Goal: Find specific page/section: Find specific page/section

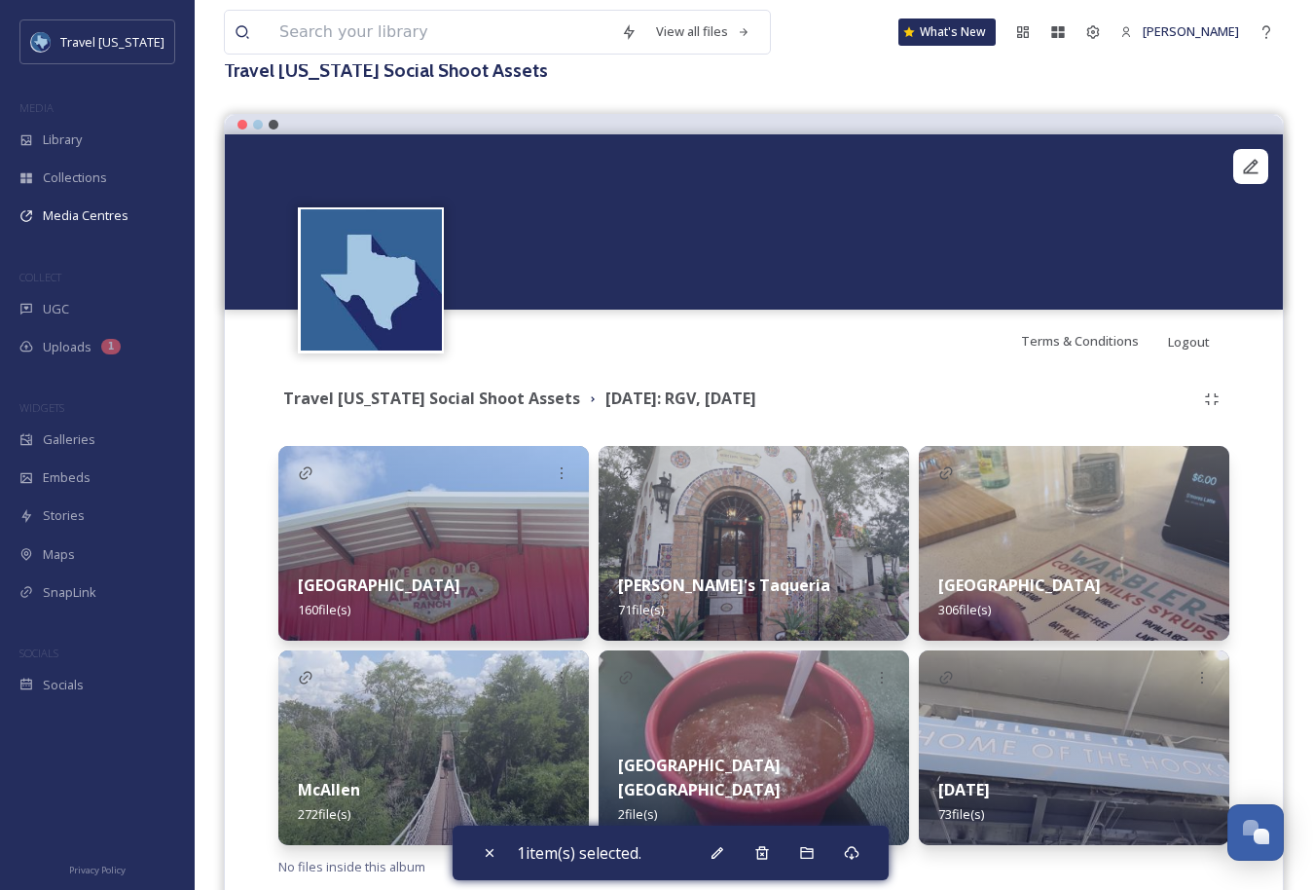
scroll to position [182, 0]
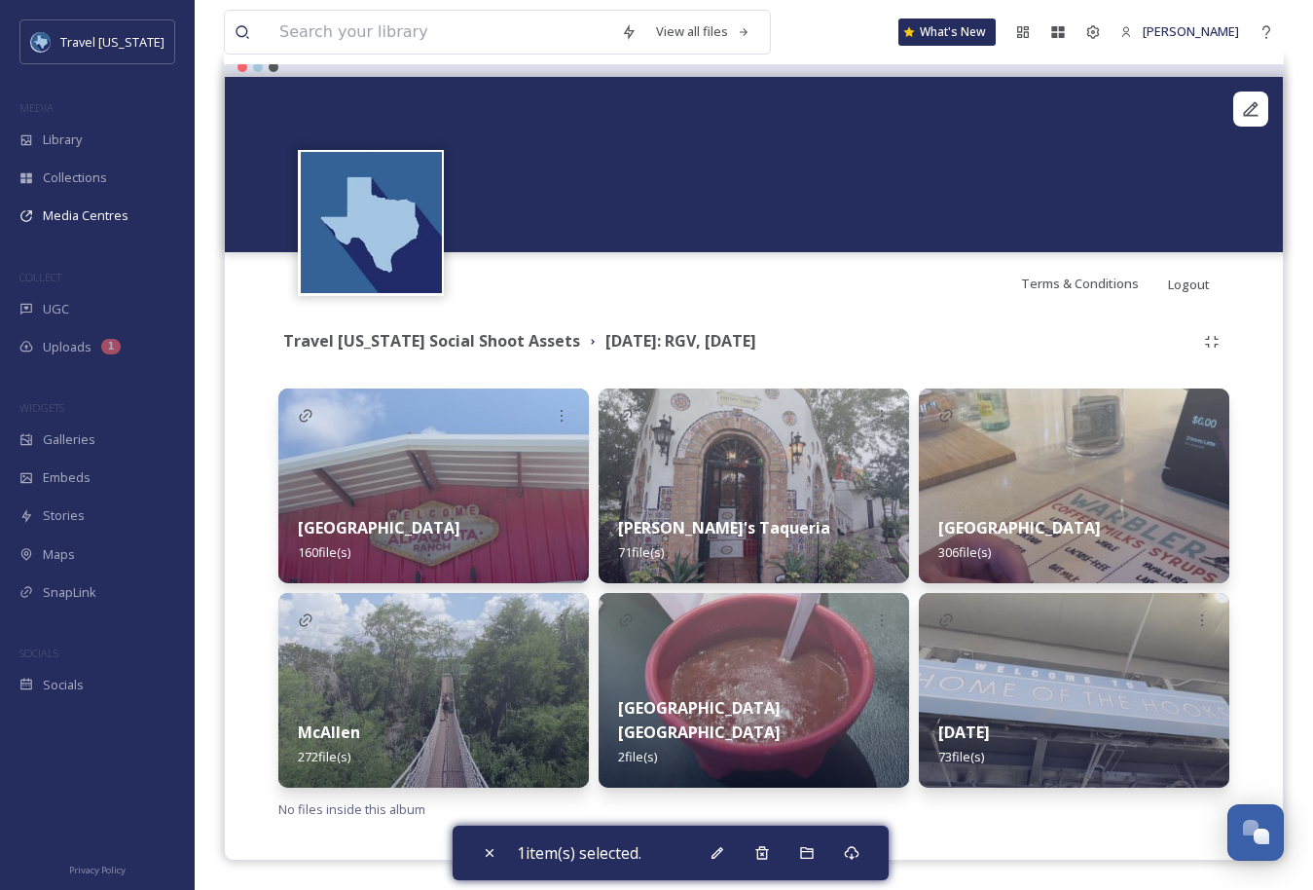
click at [962, 514] on div "Brownsville 306 file(s)" at bounding box center [1074, 540] width 311 height 87
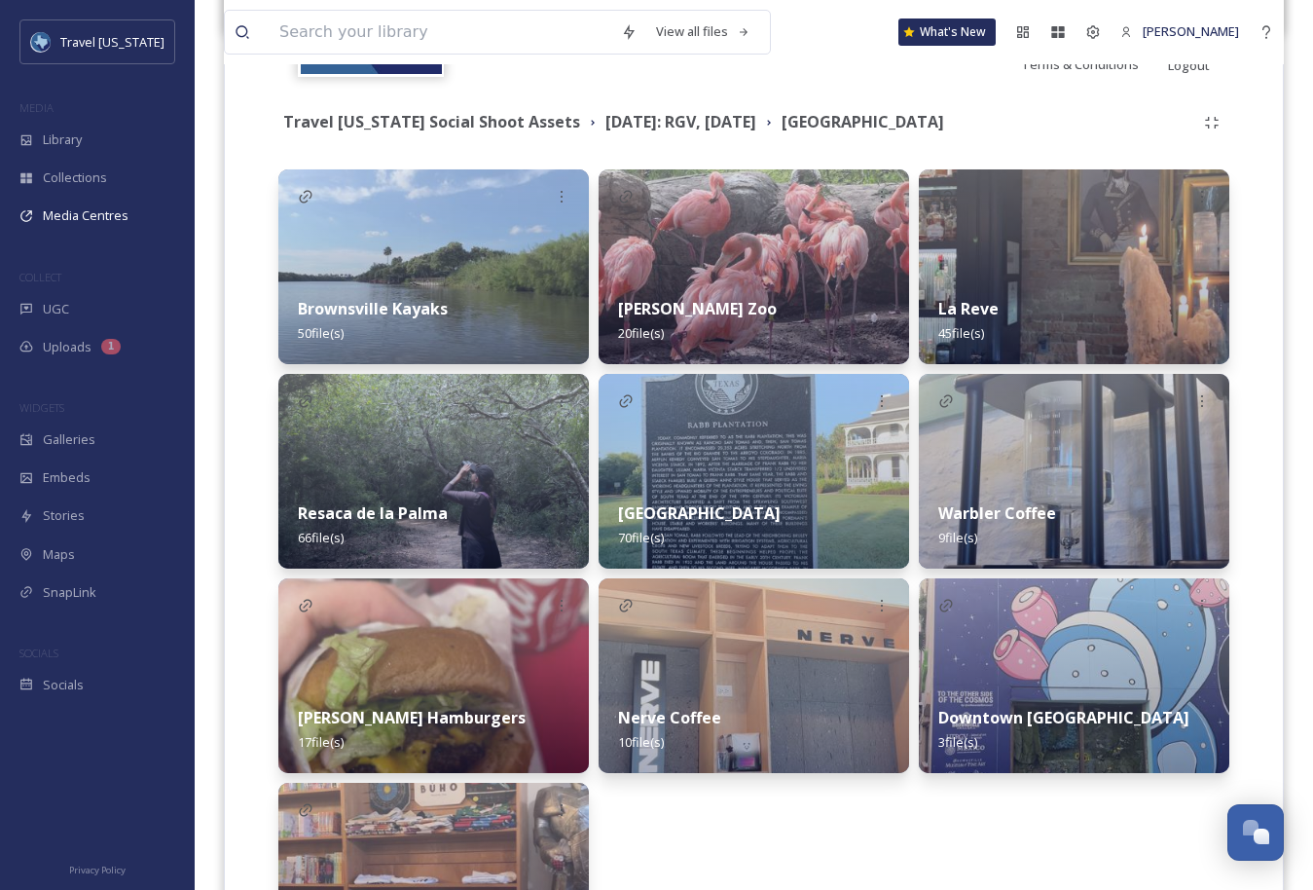
scroll to position [407, 0]
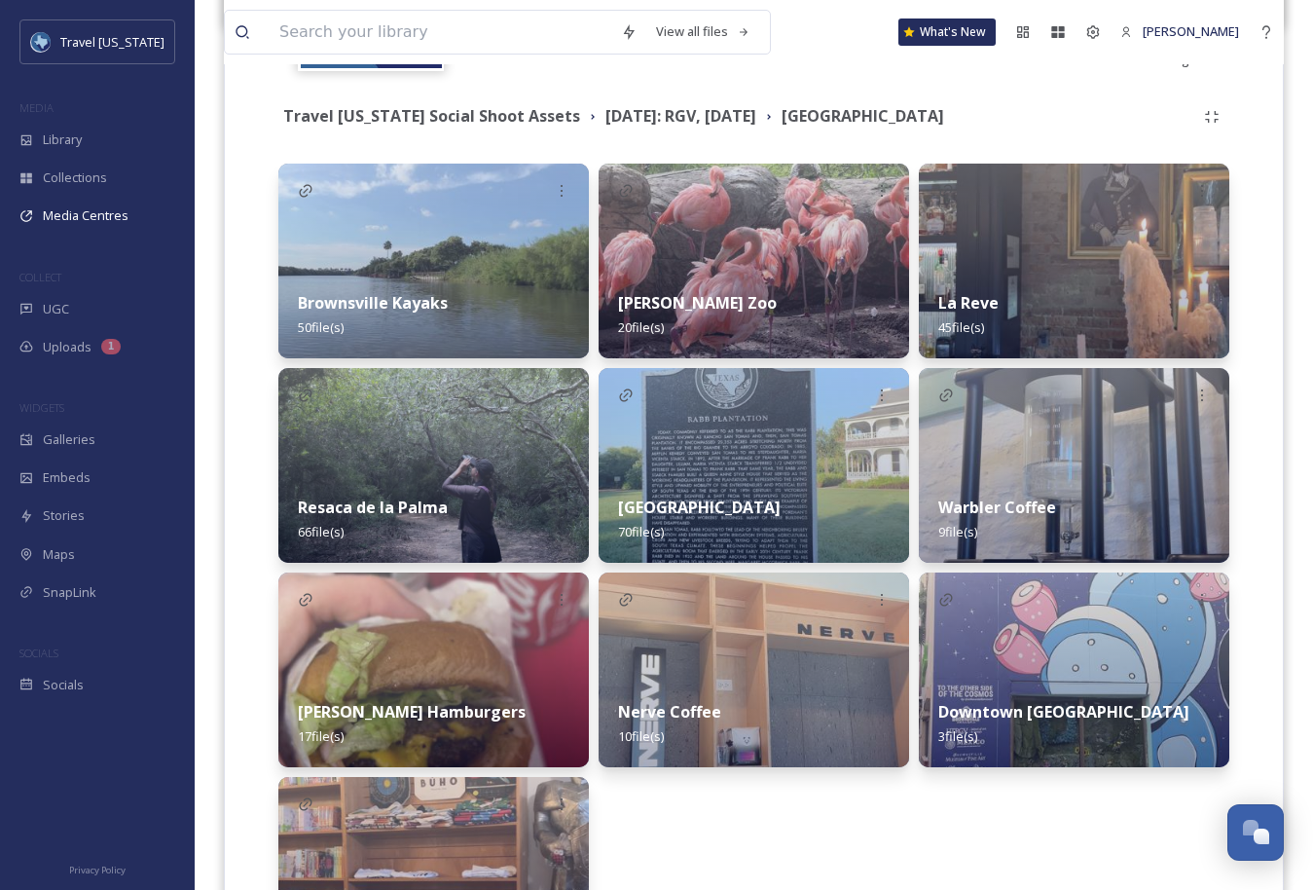
click at [461, 253] on img at bounding box center [433, 261] width 311 height 195
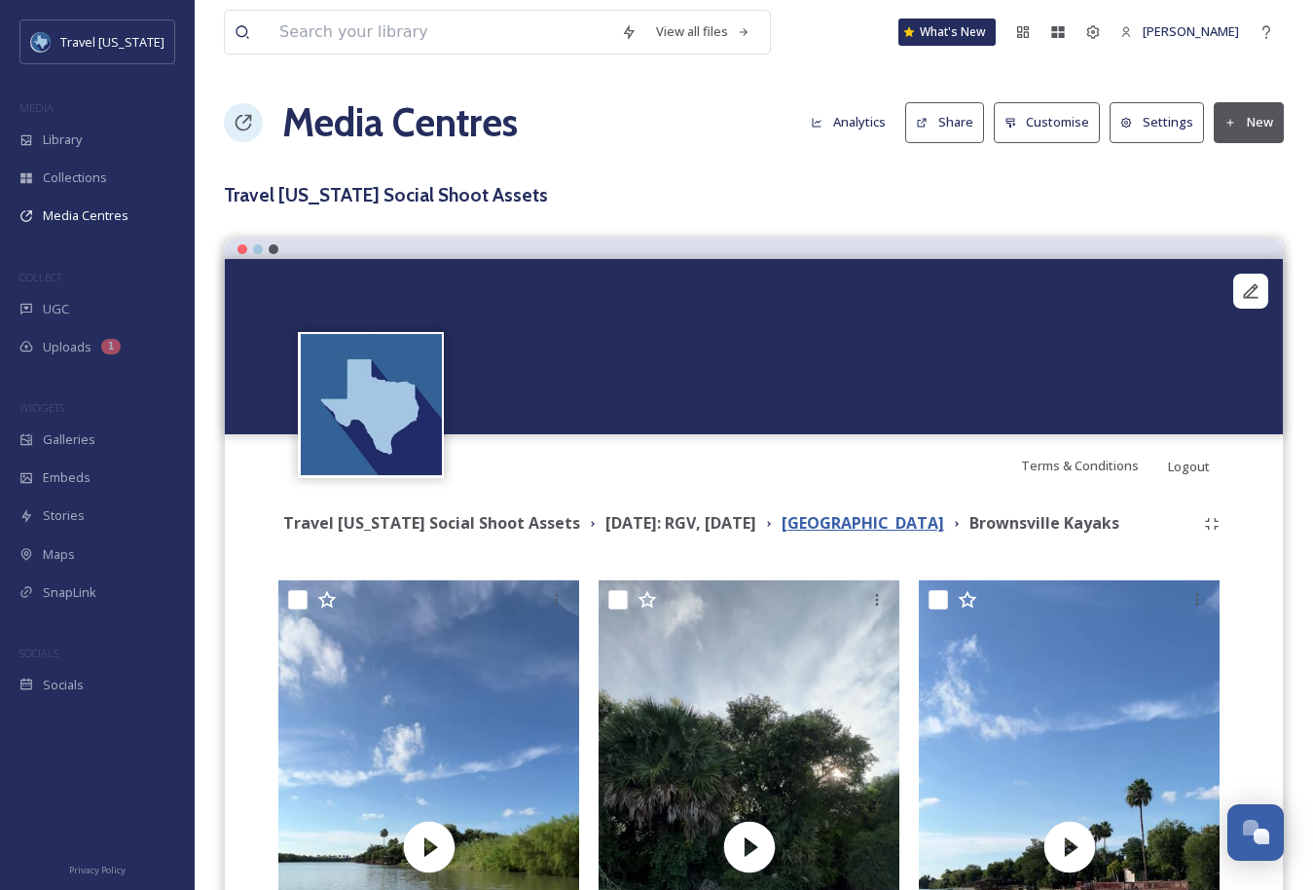
click at [883, 525] on strong "[GEOGRAPHIC_DATA]" at bounding box center [863, 522] width 163 height 21
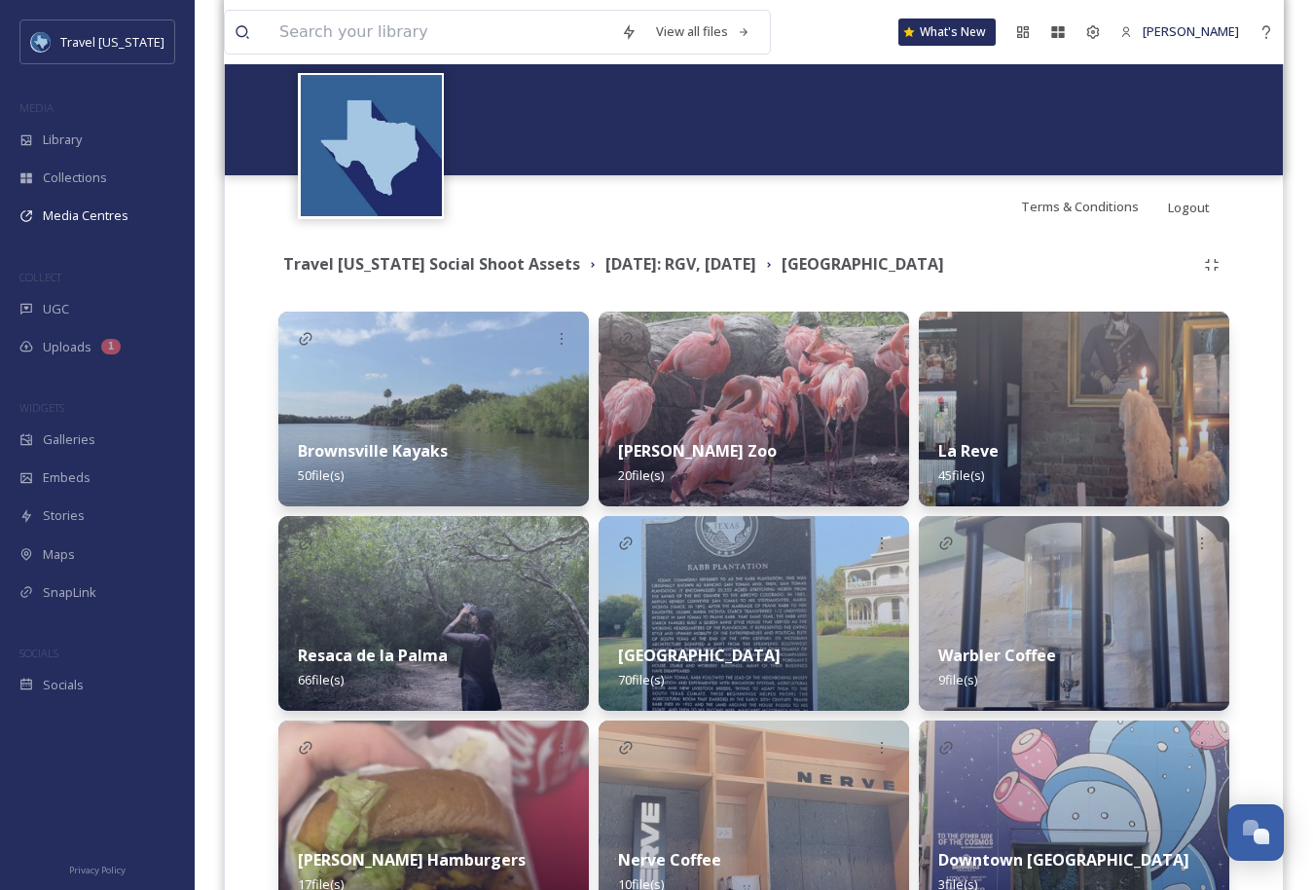
scroll to position [329, 0]
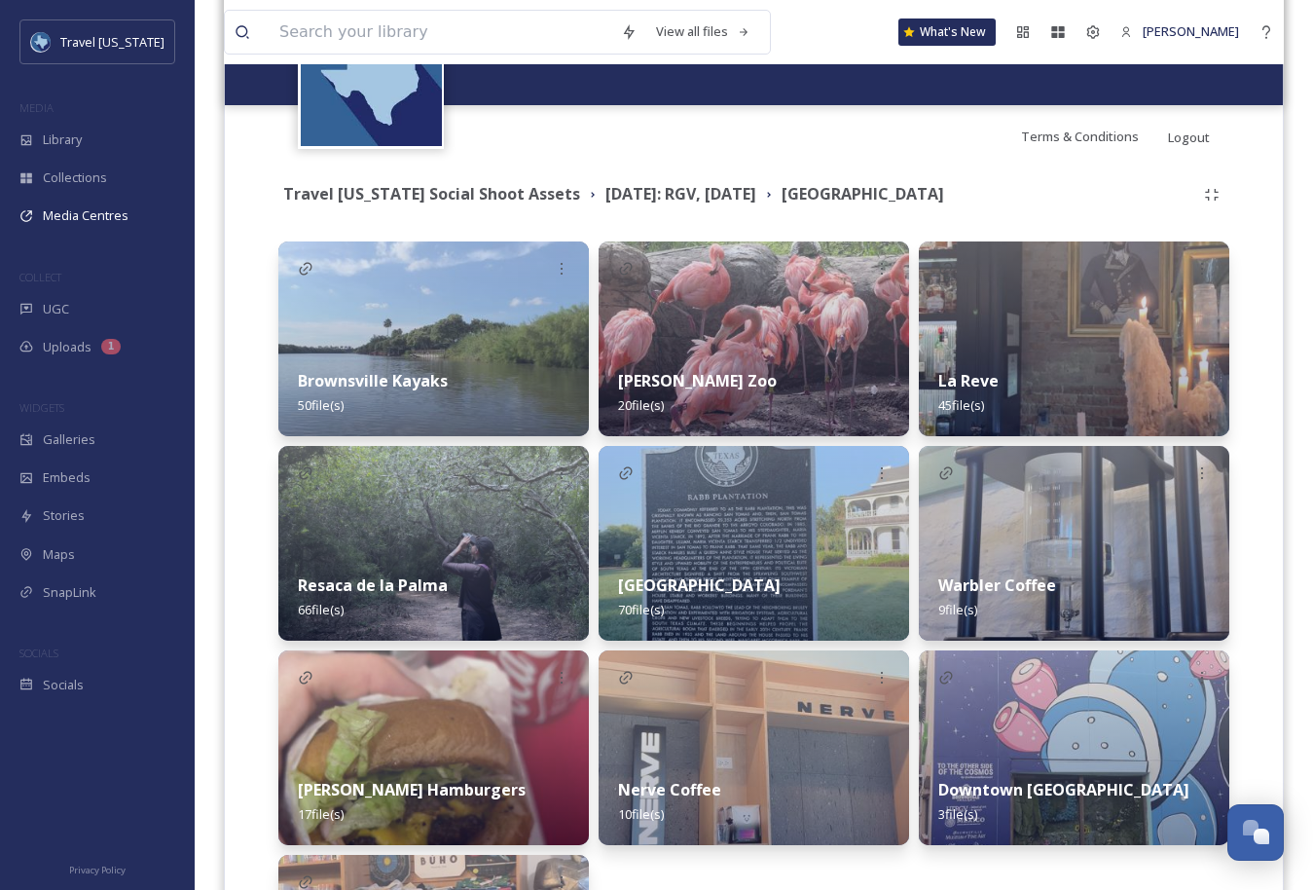
click at [471, 584] on div "Resaca de la Palma 66 file(s)" at bounding box center [433, 597] width 311 height 87
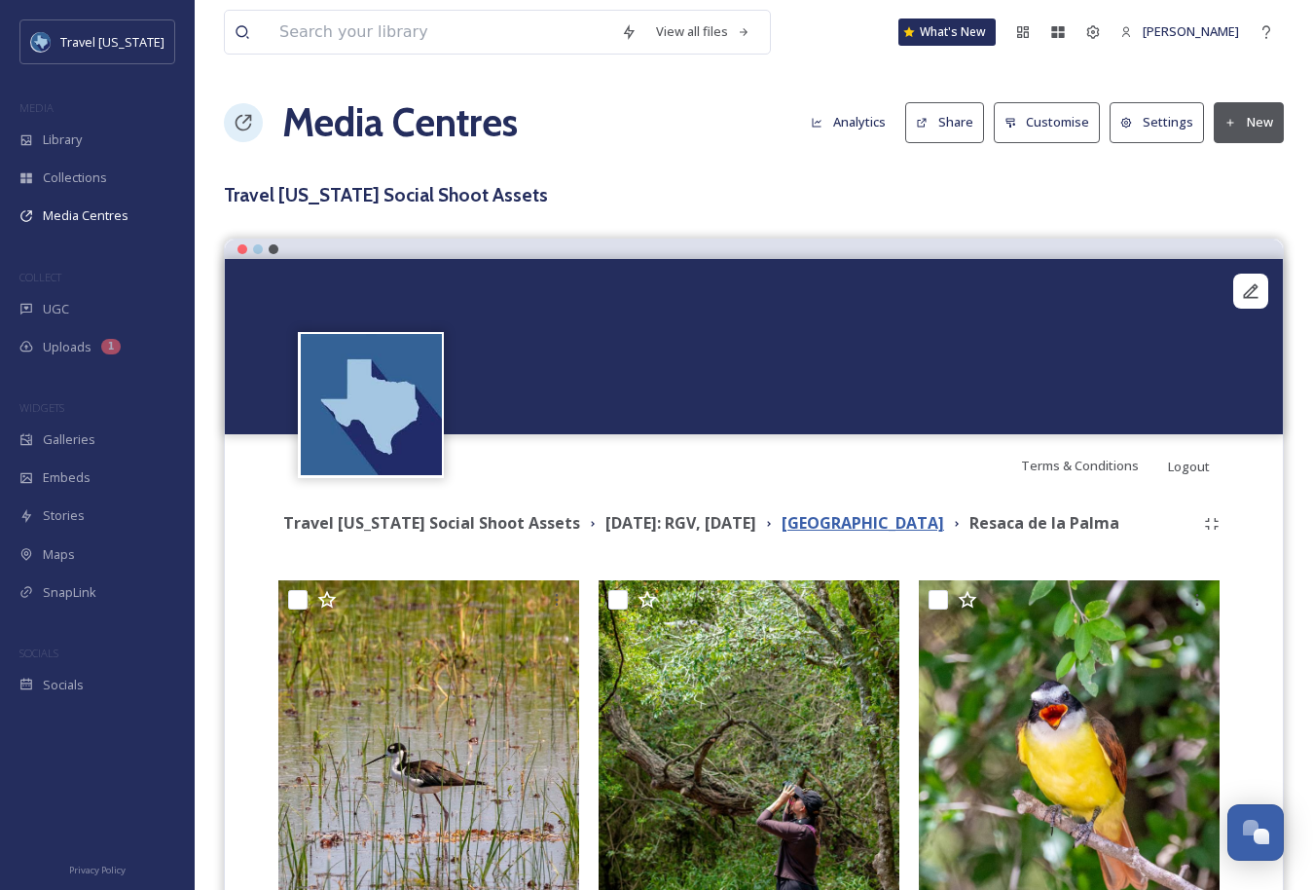
click at [874, 520] on strong "[GEOGRAPHIC_DATA]" at bounding box center [863, 522] width 163 height 21
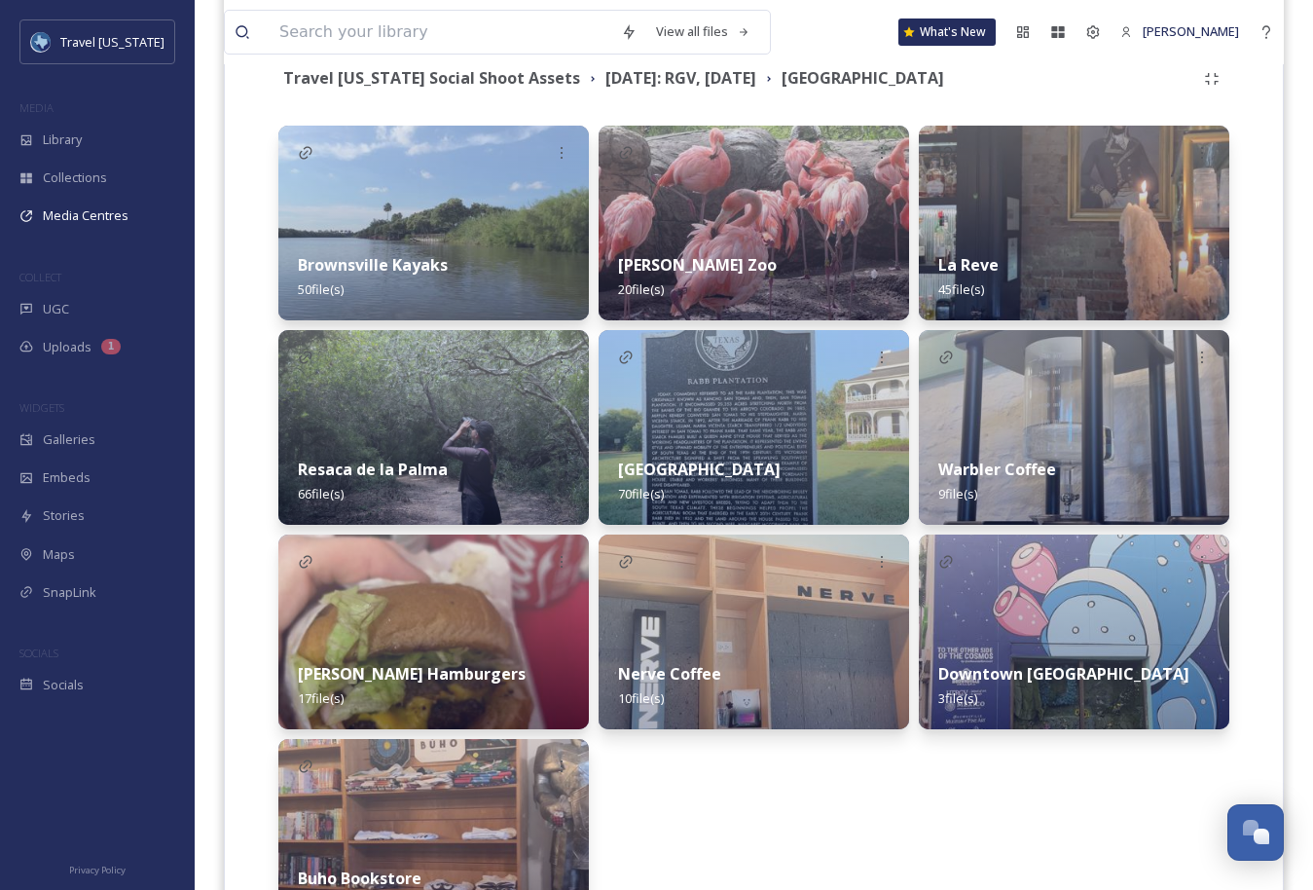
scroll to position [473, 0]
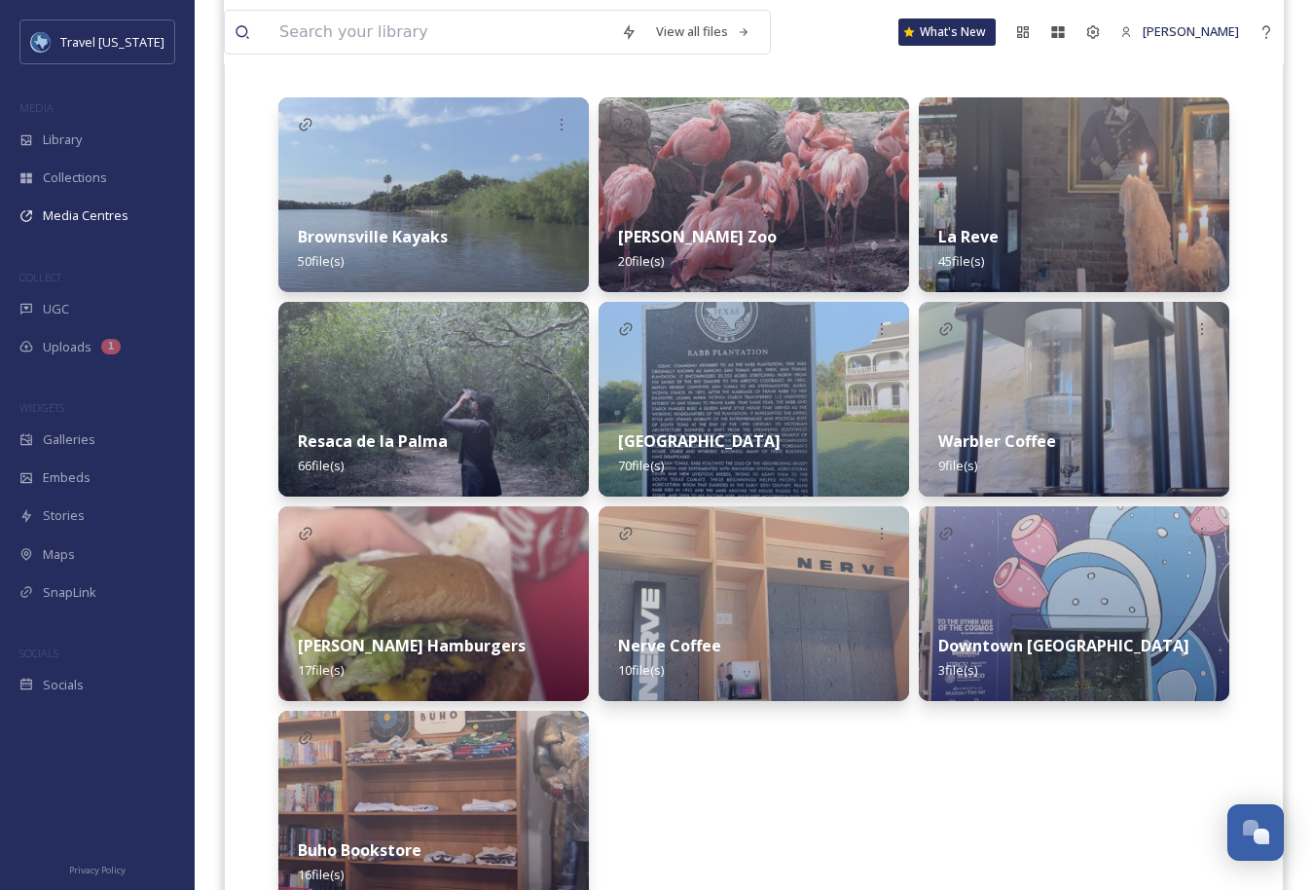
click at [590, 461] on div "Brownsville Kayaks 50 file(s) Resaca de la Palma 66 file(s) [PERSON_NAME] Hambu…" at bounding box center [753, 501] width 951 height 808
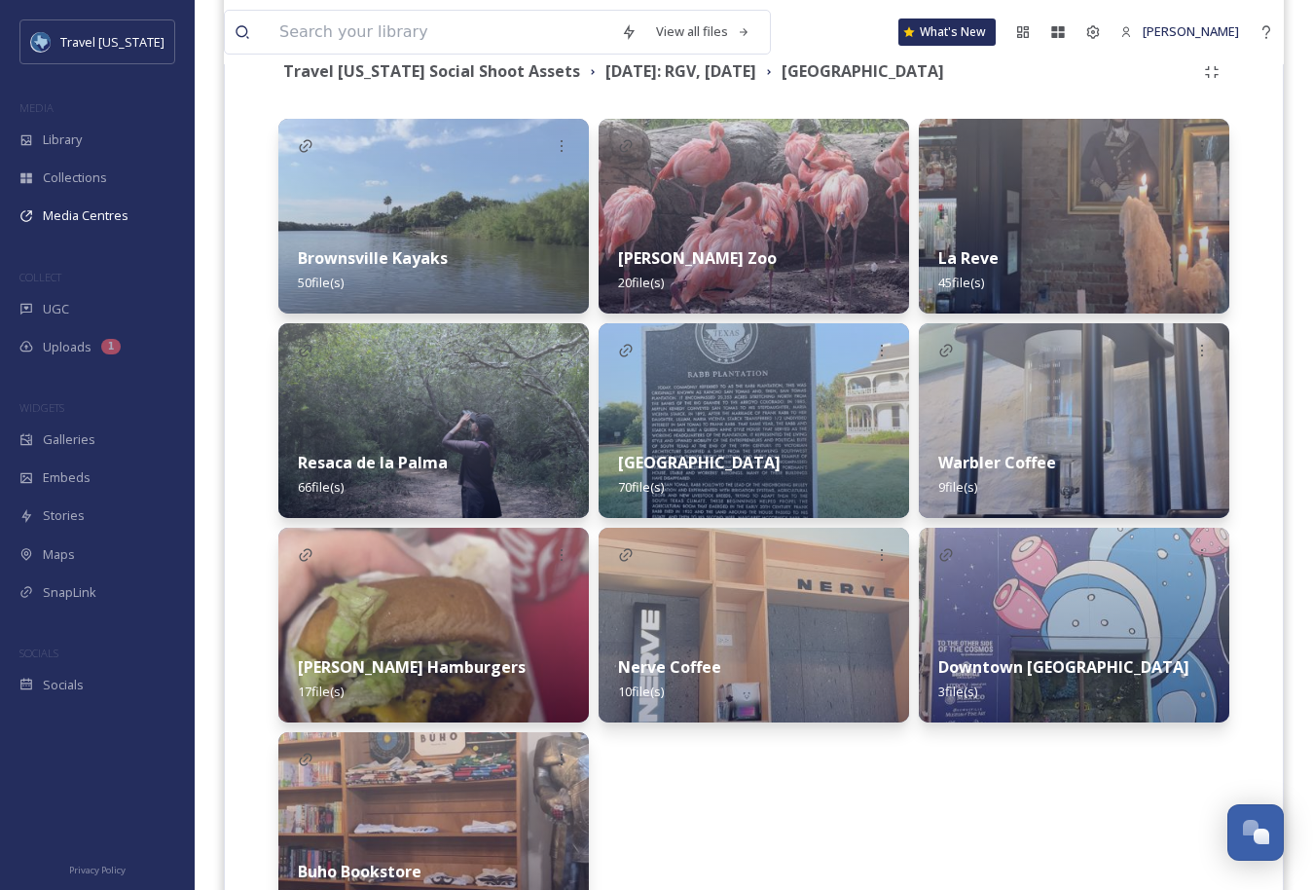
scroll to position [444, 0]
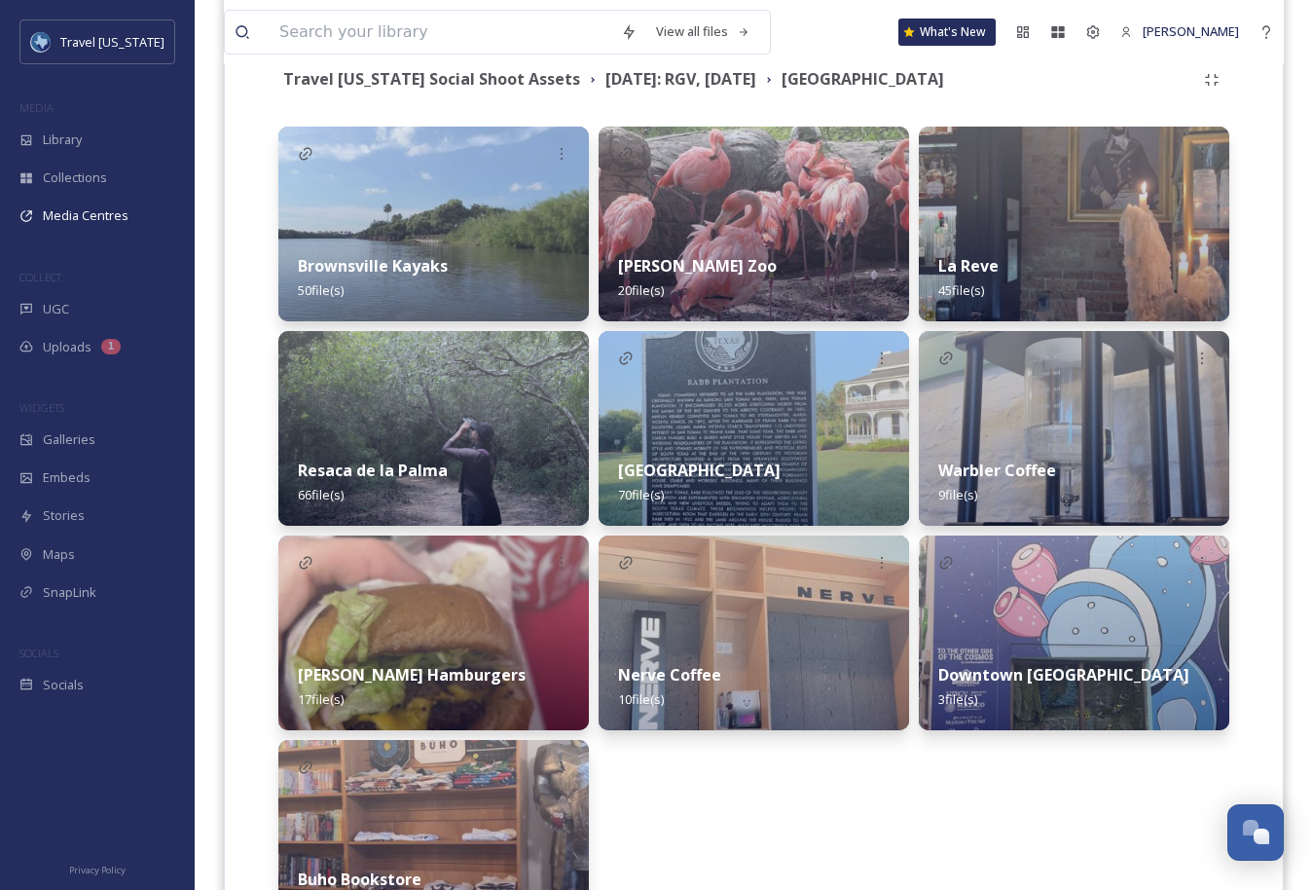
click at [682, 430] on img at bounding box center [754, 428] width 311 height 195
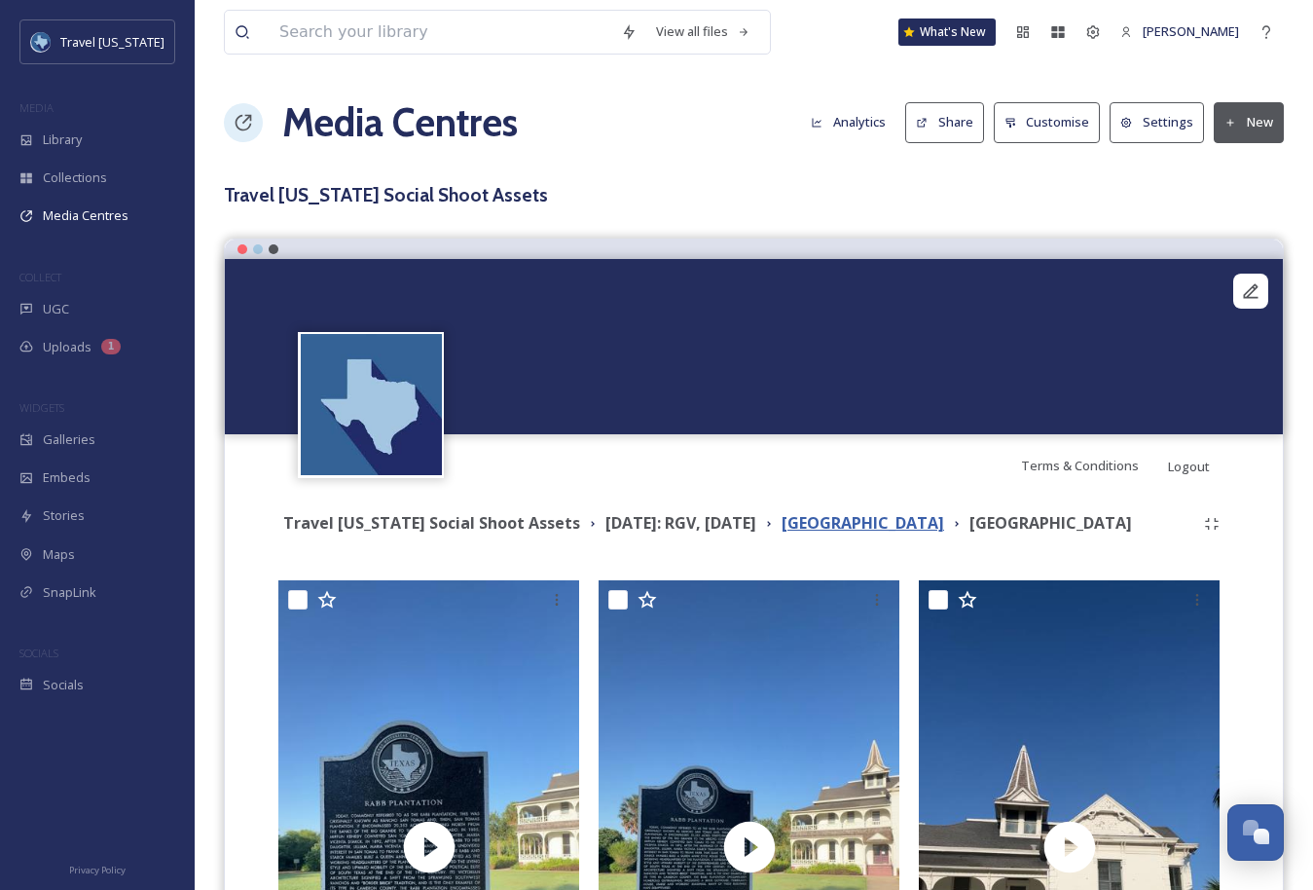
click at [878, 521] on strong "[GEOGRAPHIC_DATA]" at bounding box center [863, 522] width 163 height 21
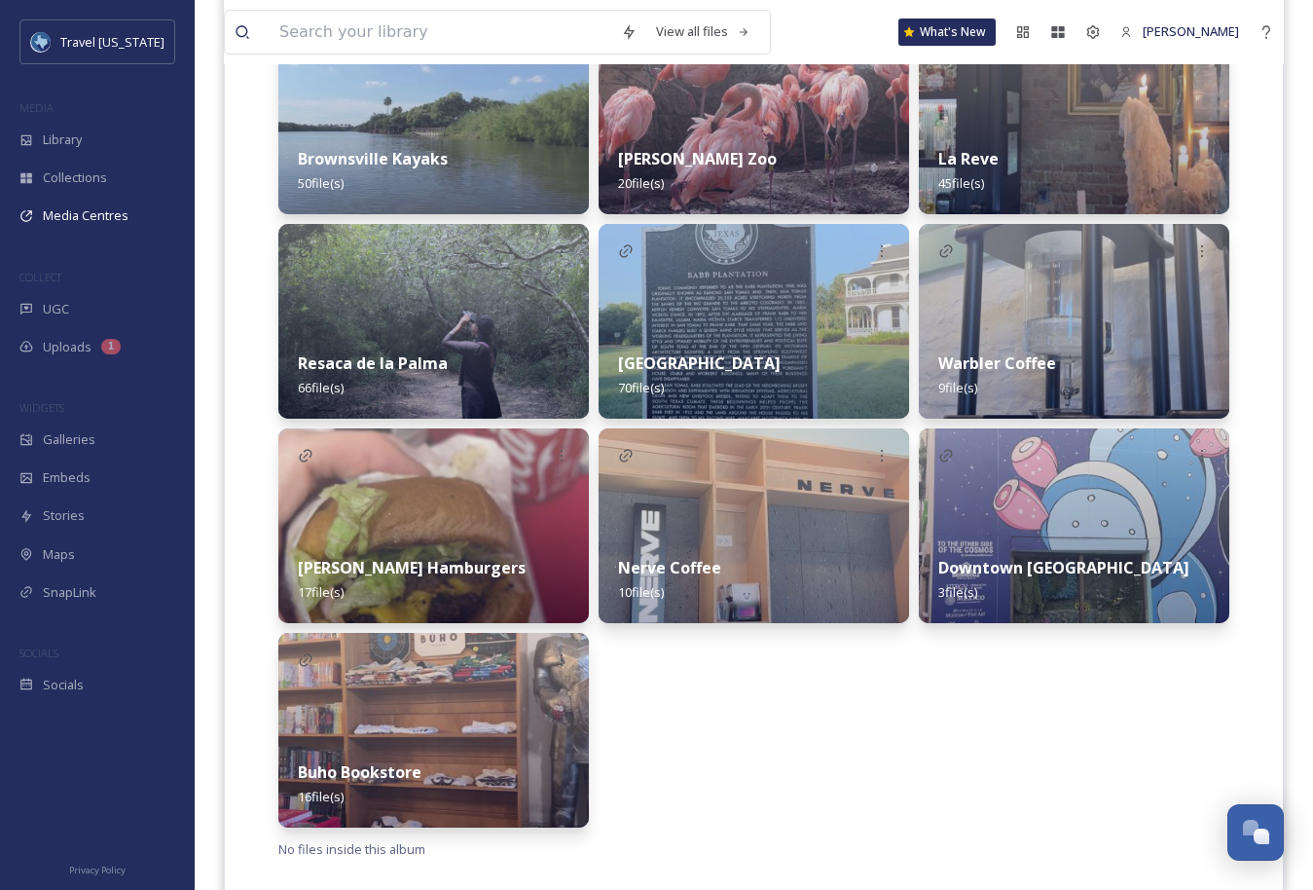
scroll to position [591, 0]
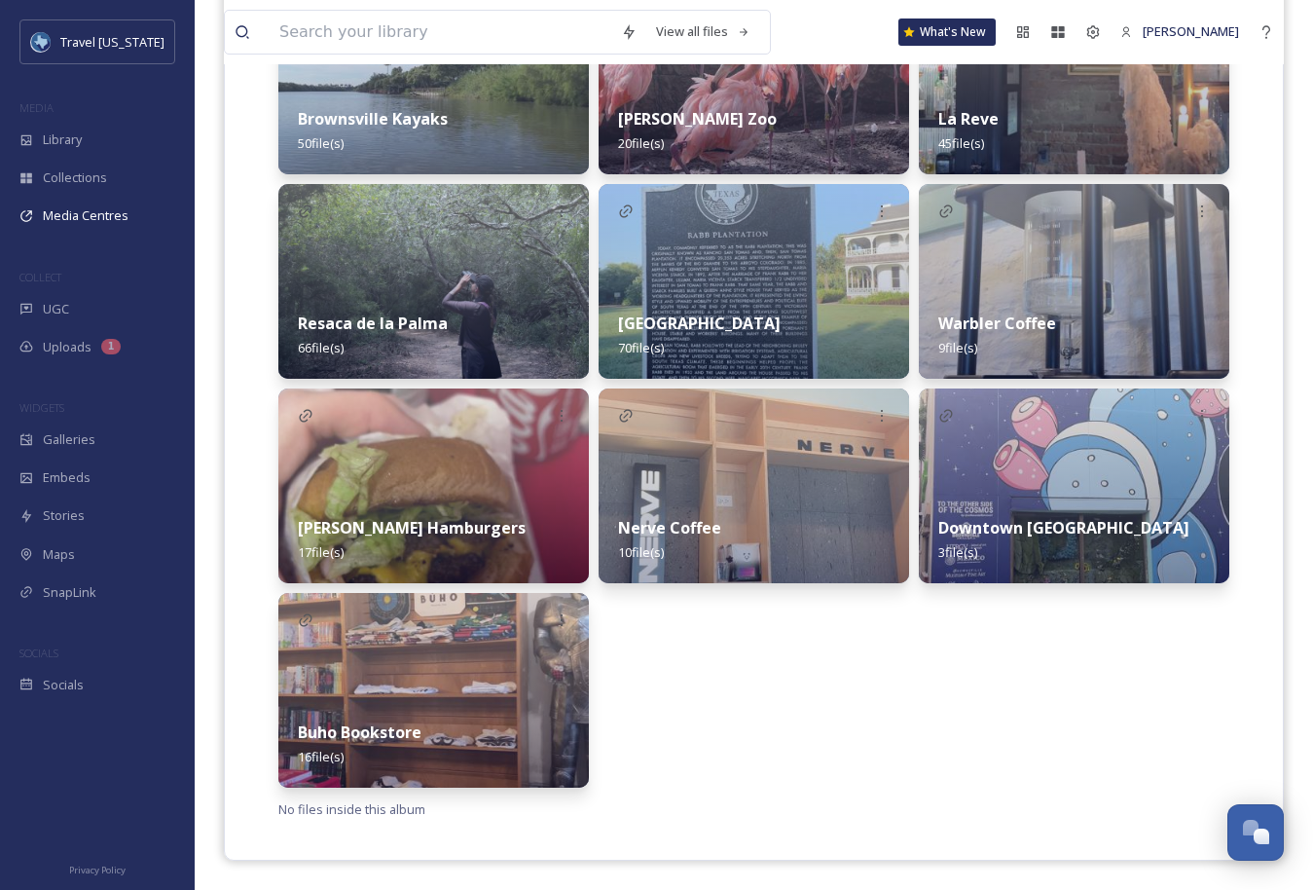
click at [914, 539] on div "Brownsville Kayaks 50 file(s) Resaca de la Palma 66 file(s) [PERSON_NAME] Hambu…" at bounding box center [753, 384] width 951 height 808
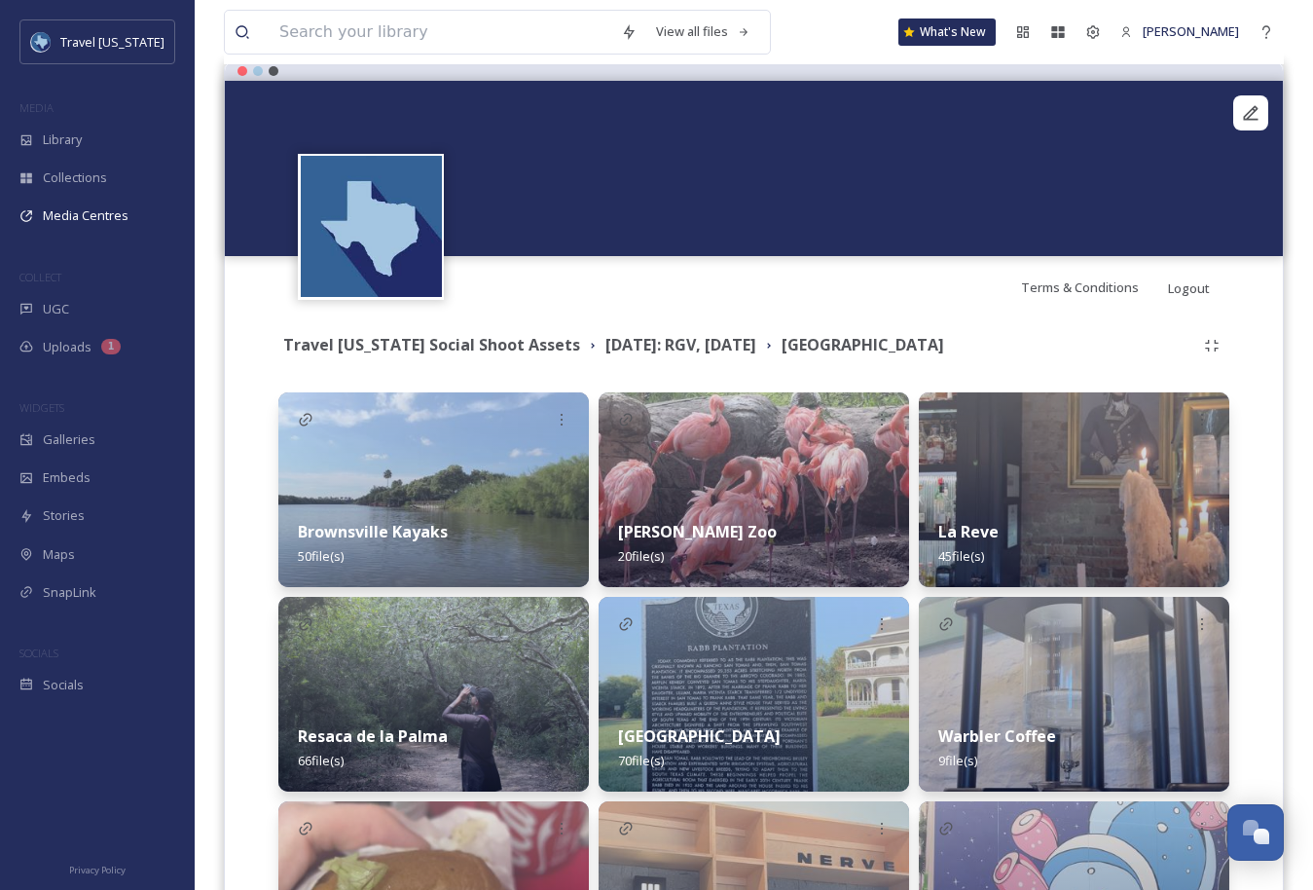
scroll to position [333, 0]
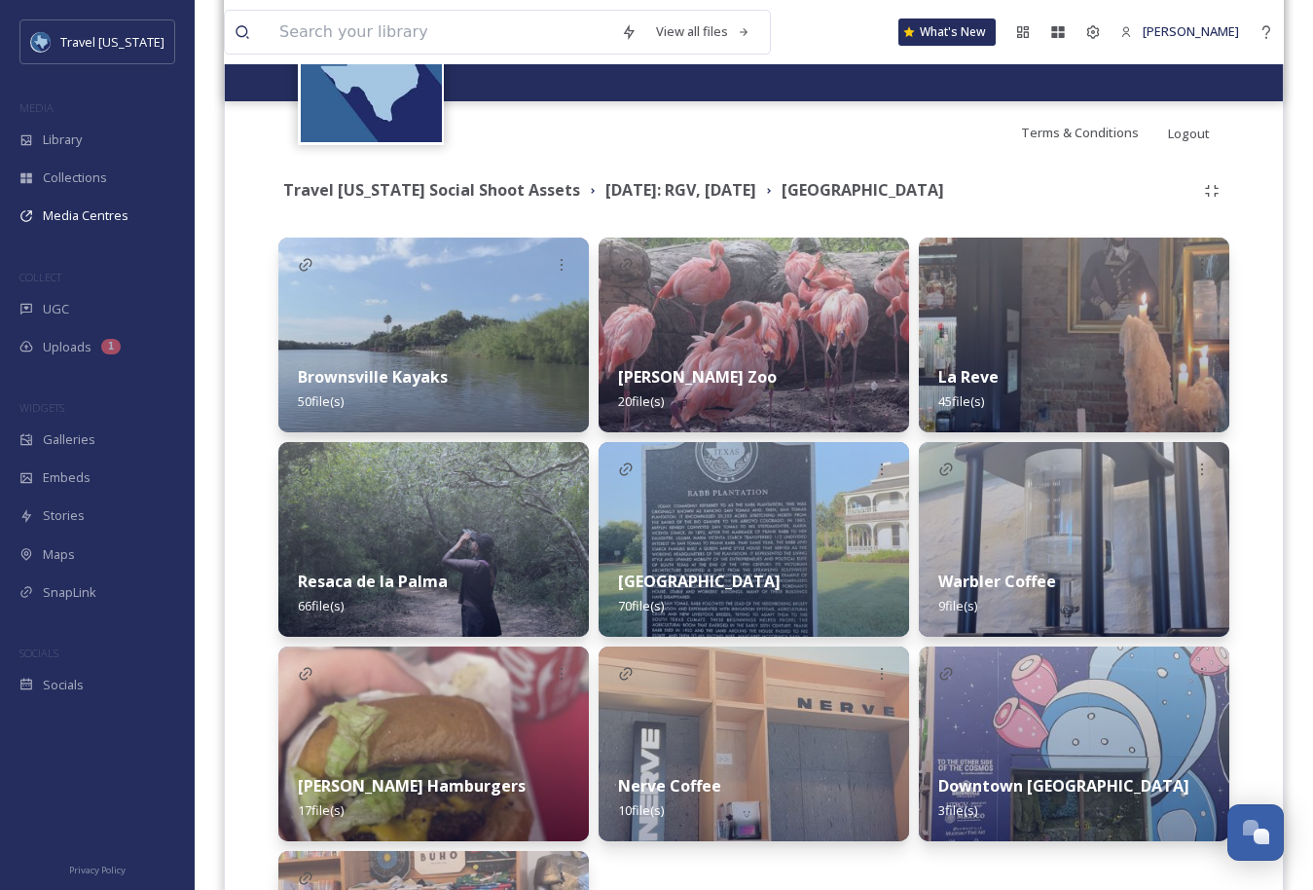
click at [594, 518] on div "Brownsville Kayaks 50 file(s) Resaca de la Palma 66 file(s) [PERSON_NAME] Hambu…" at bounding box center [753, 642] width 951 height 808
click at [772, 553] on div "Sabal Palm Sanctuary 70 file(s)" at bounding box center [754, 593] width 311 height 87
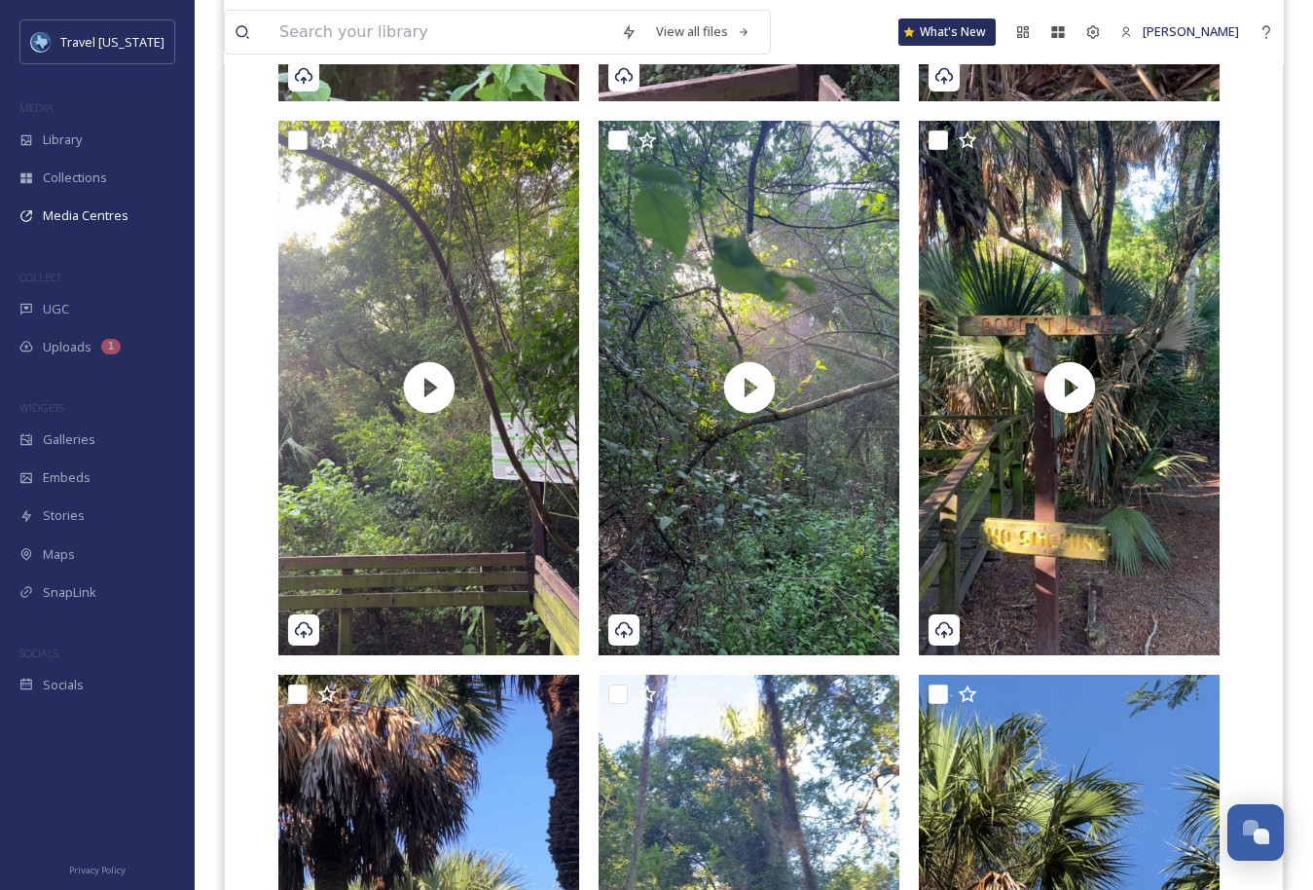
scroll to position [3372, 0]
